Goal: Information Seeking & Learning: Check status

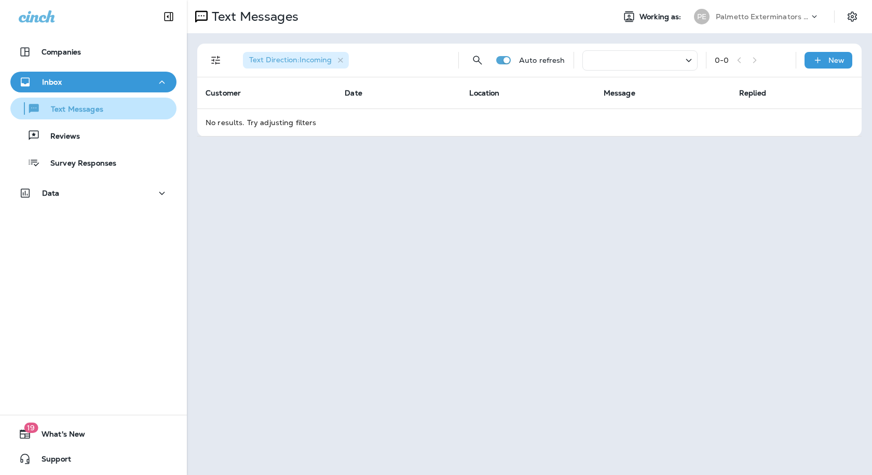
click at [71, 111] on p "Text Messages" at bounding box center [71, 110] width 63 height 10
click at [341, 61] on icon "button" at bounding box center [340, 60] width 9 height 9
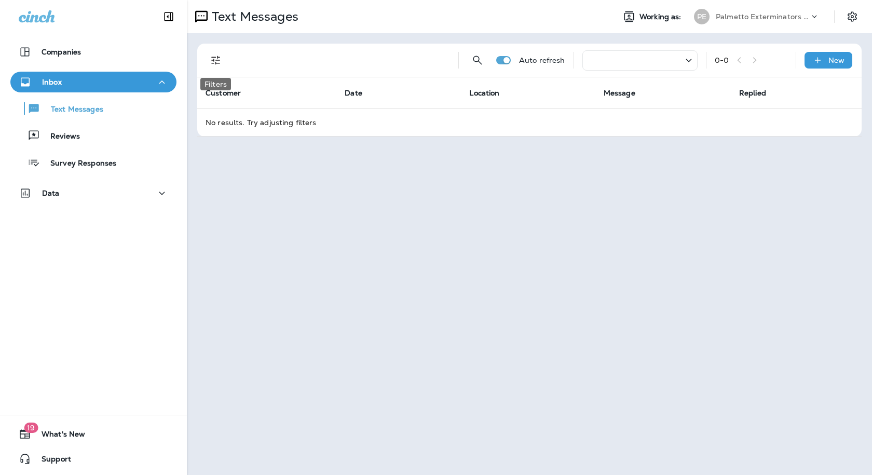
click at [212, 58] on icon "Filters" at bounding box center [215, 60] width 9 height 9
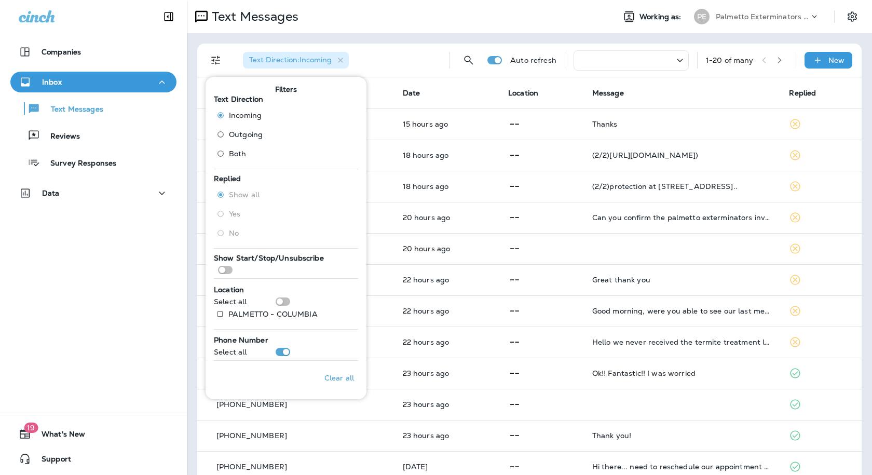
click at [387, 47] on div "Text Direction : Incoming" at bounding box center [338, 60] width 207 height 33
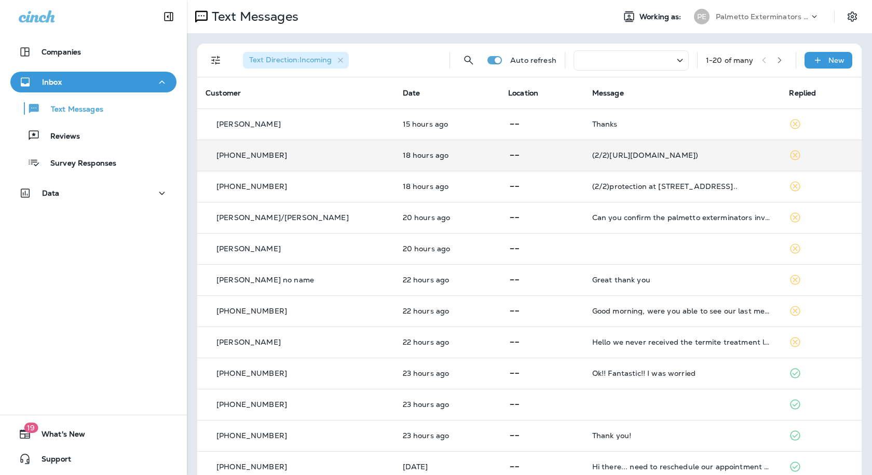
click at [519, 154] on p at bounding box center [541, 155] width 67 height 13
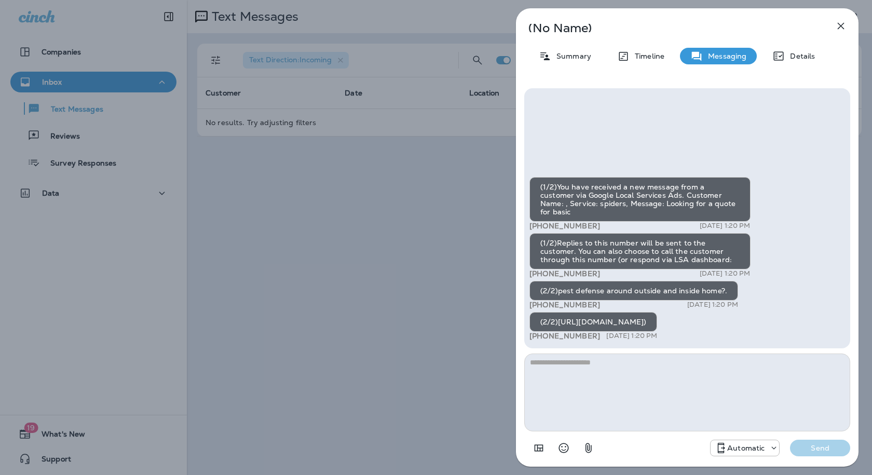
click at [422, 155] on div "(No Name) Summary Timeline Messaging Details (1/2)You have received a new messa…" at bounding box center [436, 237] width 872 height 475
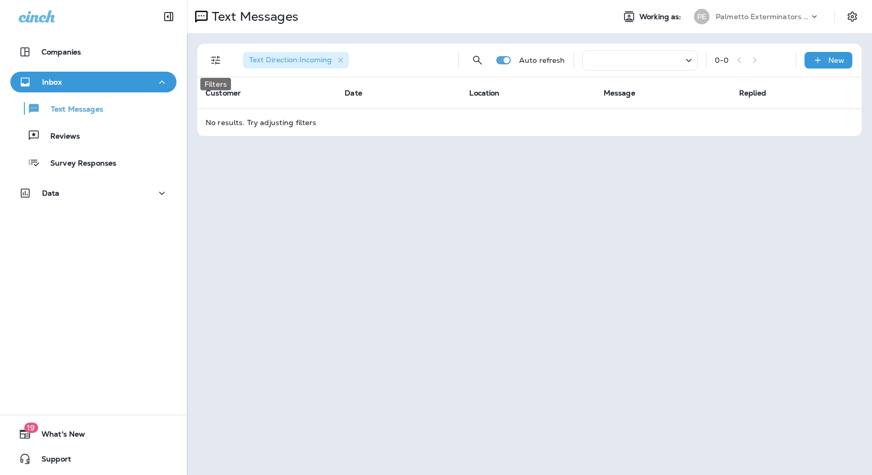
click at [214, 61] on icon "Filters" at bounding box center [216, 60] width 12 height 12
